Goal: Task Accomplishment & Management: Manage account settings

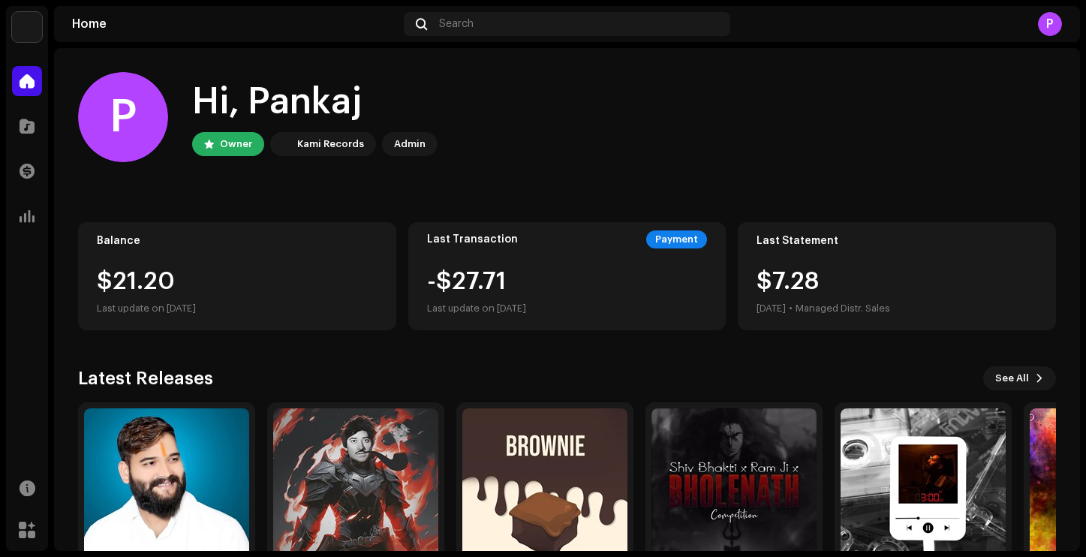
scroll to position [92, 0]
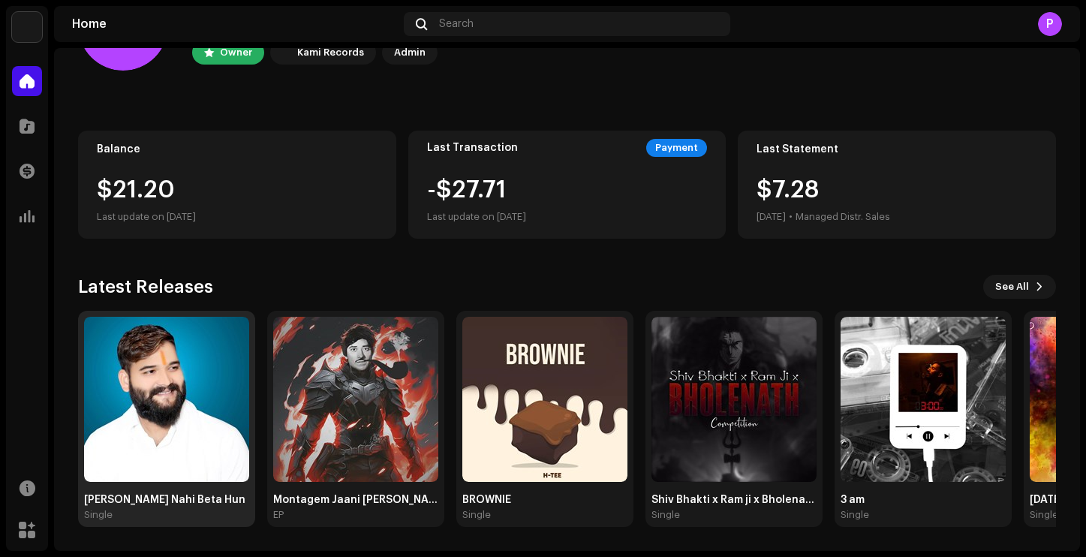
click at [115, 512] on div "Single" at bounding box center [166, 515] width 165 height 12
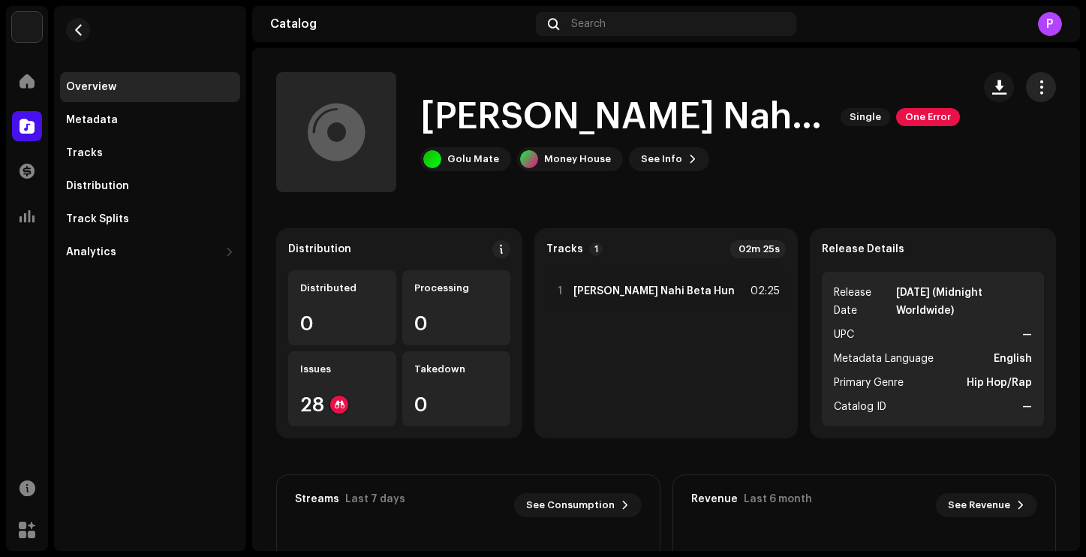
click at [1041, 91] on span "button" at bounding box center [1042, 87] width 14 height 12
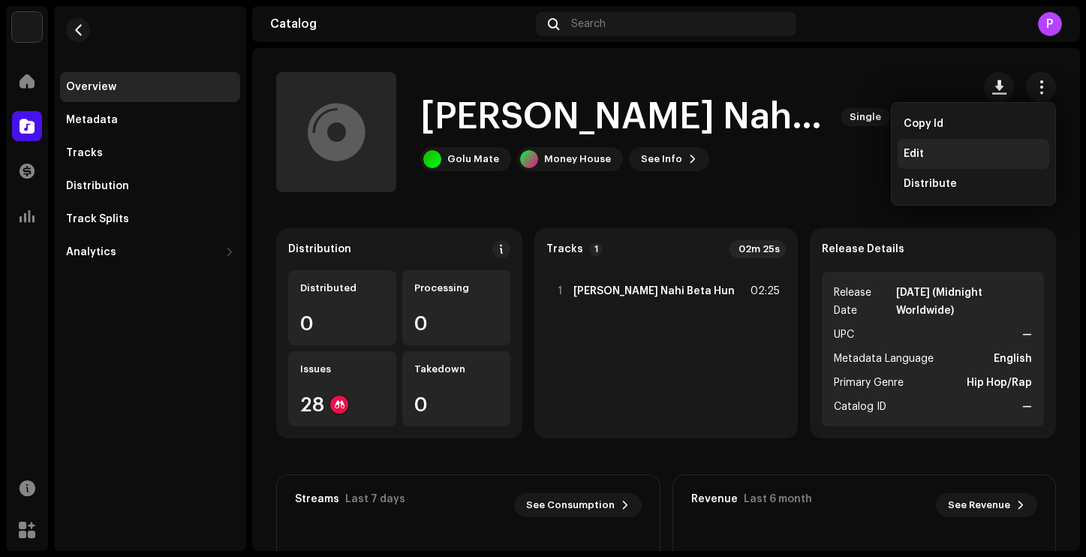
click at [935, 150] on div "Edit" at bounding box center [974, 154] width 140 height 12
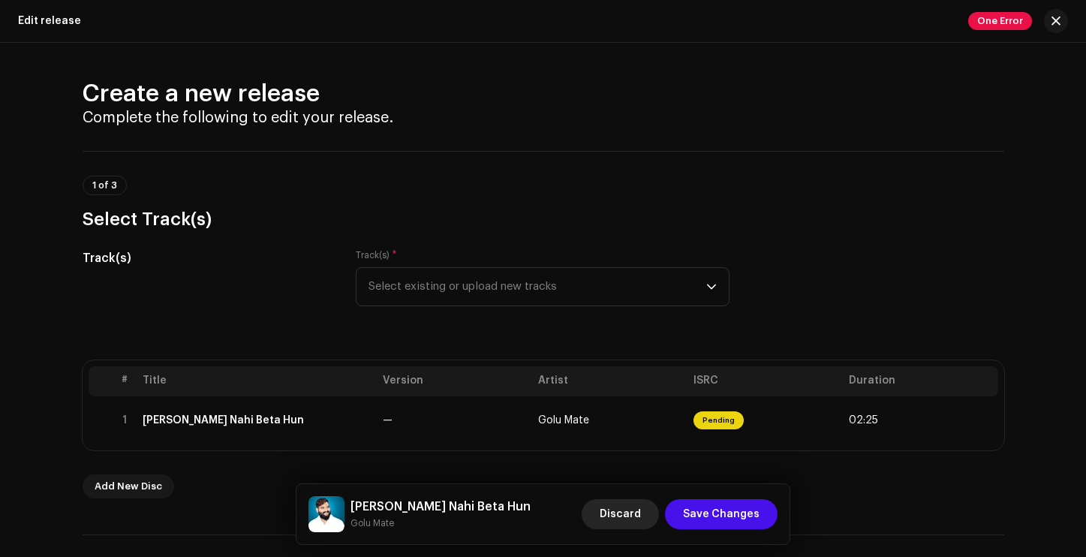
click at [625, 509] on span "Discard" at bounding box center [620, 514] width 41 height 30
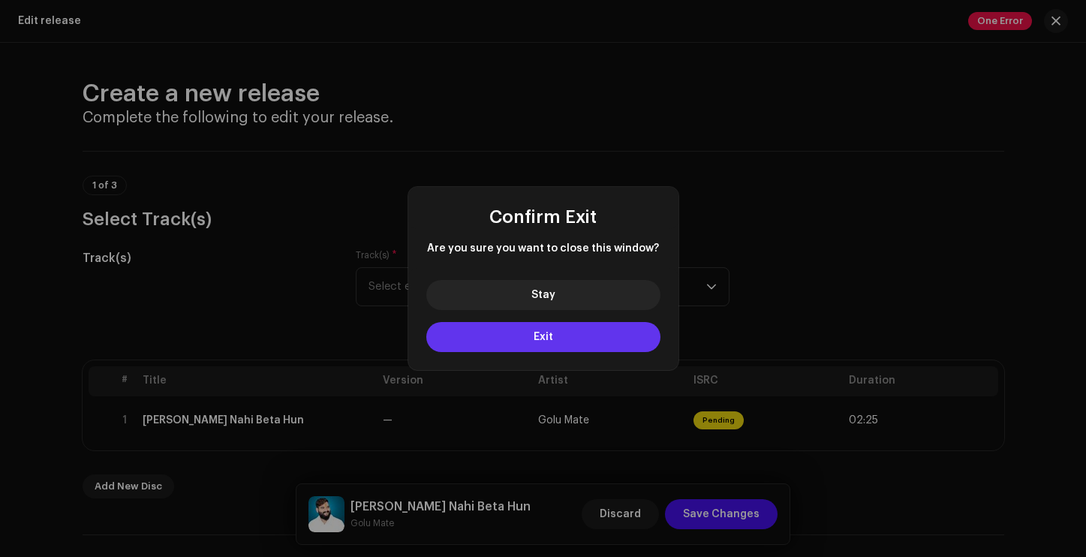
click at [574, 336] on button "Exit" at bounding box center [543, 337] width 234 height 30
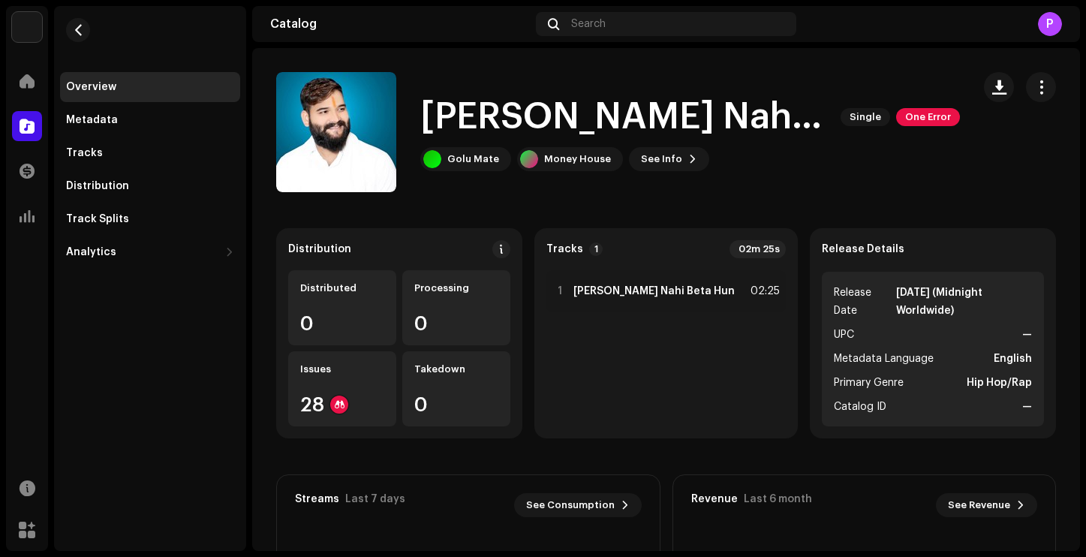
click at [571, 333] on div "1 [PERSON_NAME] Nahi Beta Hun 02:25" at bounding box center [667, 348] width 240 height 156
click at [101, 93] on div "Overview" at bounding box center [91, 87] width 50 height 12
